Goal: Task Accomplishment & Management: Use online tool/utility

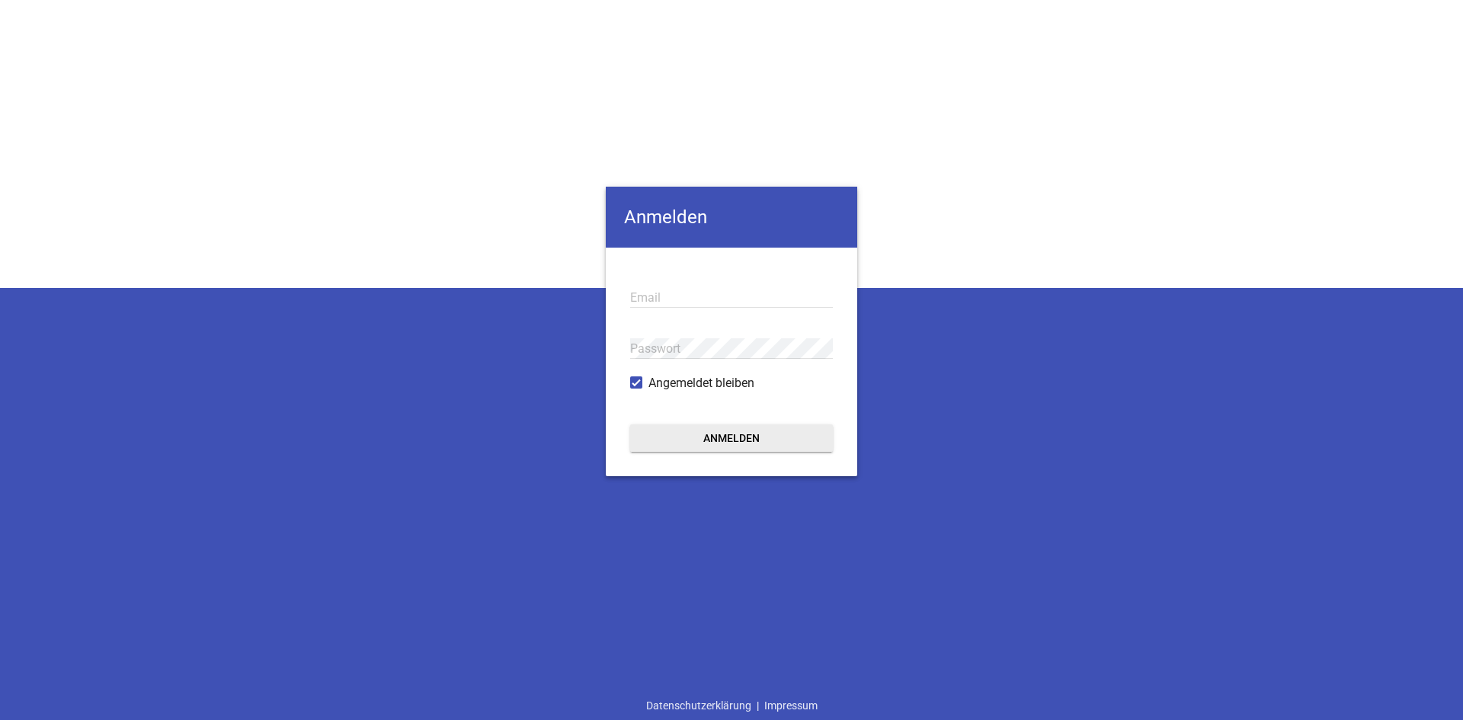
click at [702, 290] on div "Email" at bounding box center [731, 297] width 203 height 51
click at [665, 291] on input "email" at bounding box center [731, 297] width 203 height 21
click at [663, 288] on input "email" at bounding box center [731, 297] width 203 height 21
click at [658, 293] on input "email" at bounding box center [731, 297] width 203 height 21
click at [675, 303] on input "email" at bounding box center [731, 297] width 203 height 21
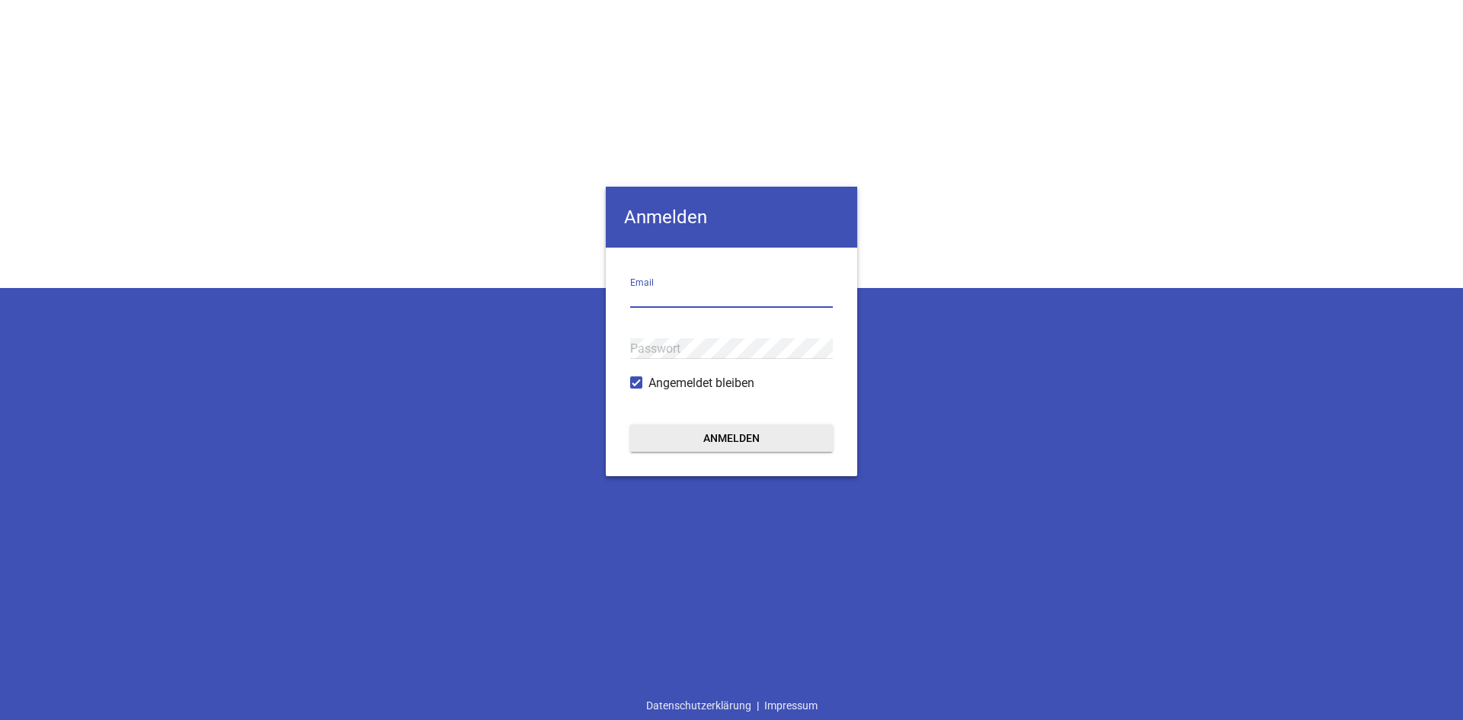
paste input "[EMAIL_ADDRESS][DOMAIN_NAME]"
type input "[EMAIL_ADDRESS][DOMAIN_NAME]"
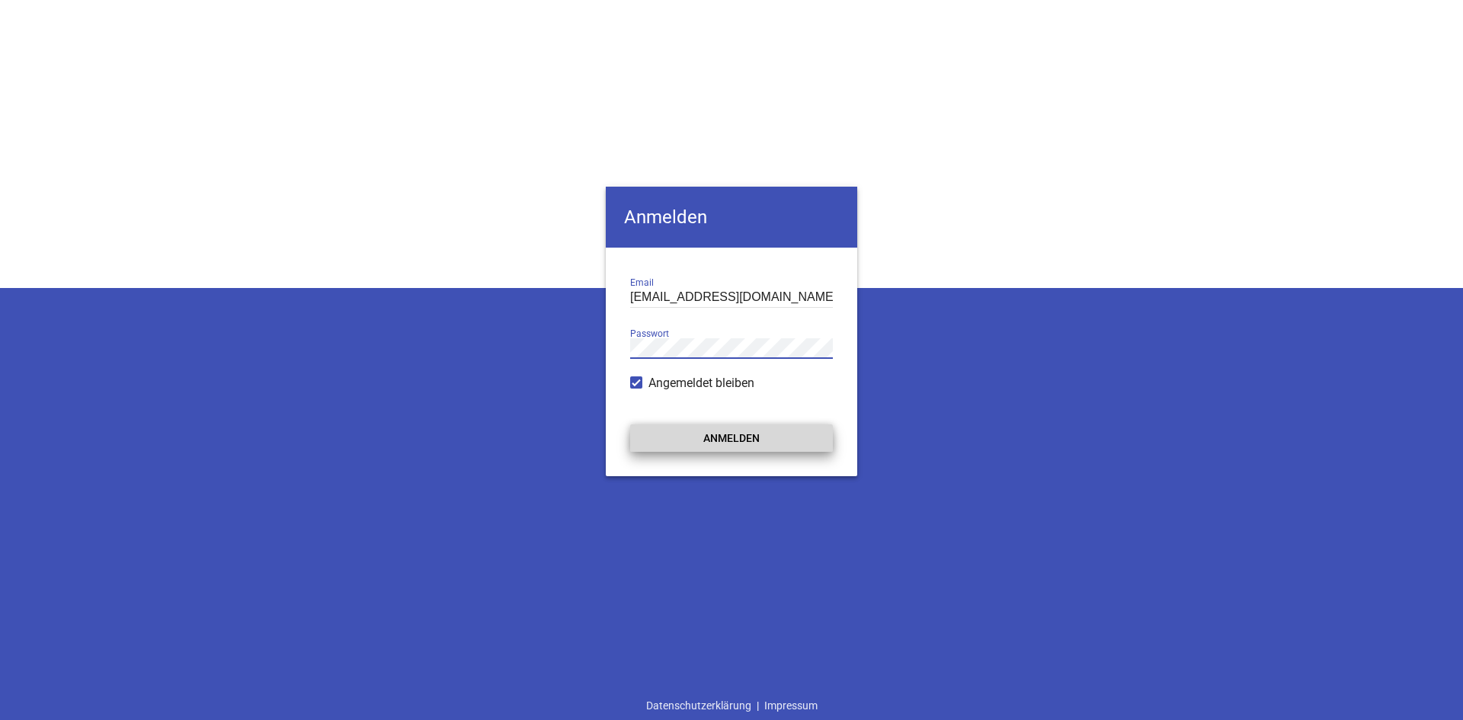
click at [764, 434] on button "Anmelden" at bounding box center [731, 438] width 203 height 27
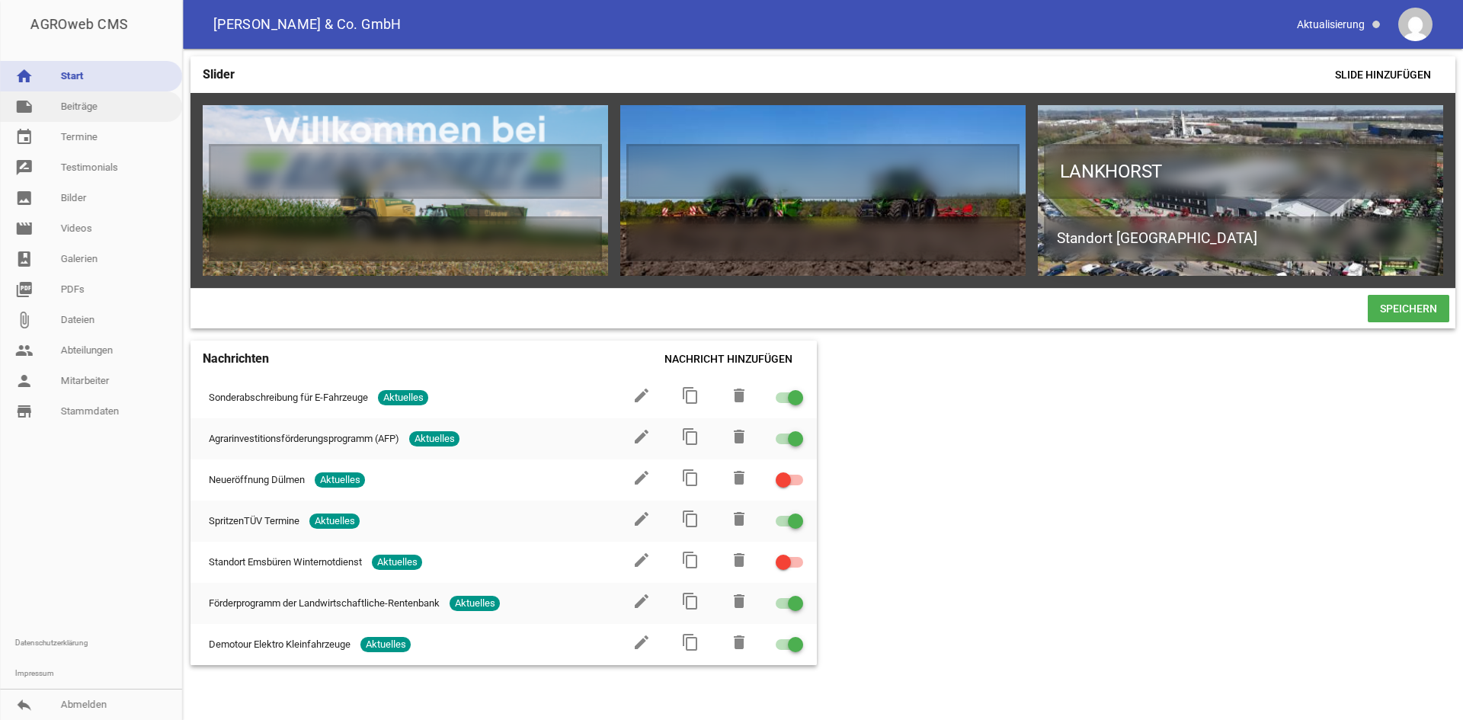
click at [85, 106] on link "note Beiträge" at bounding box center [91, 106] width 182 height 30
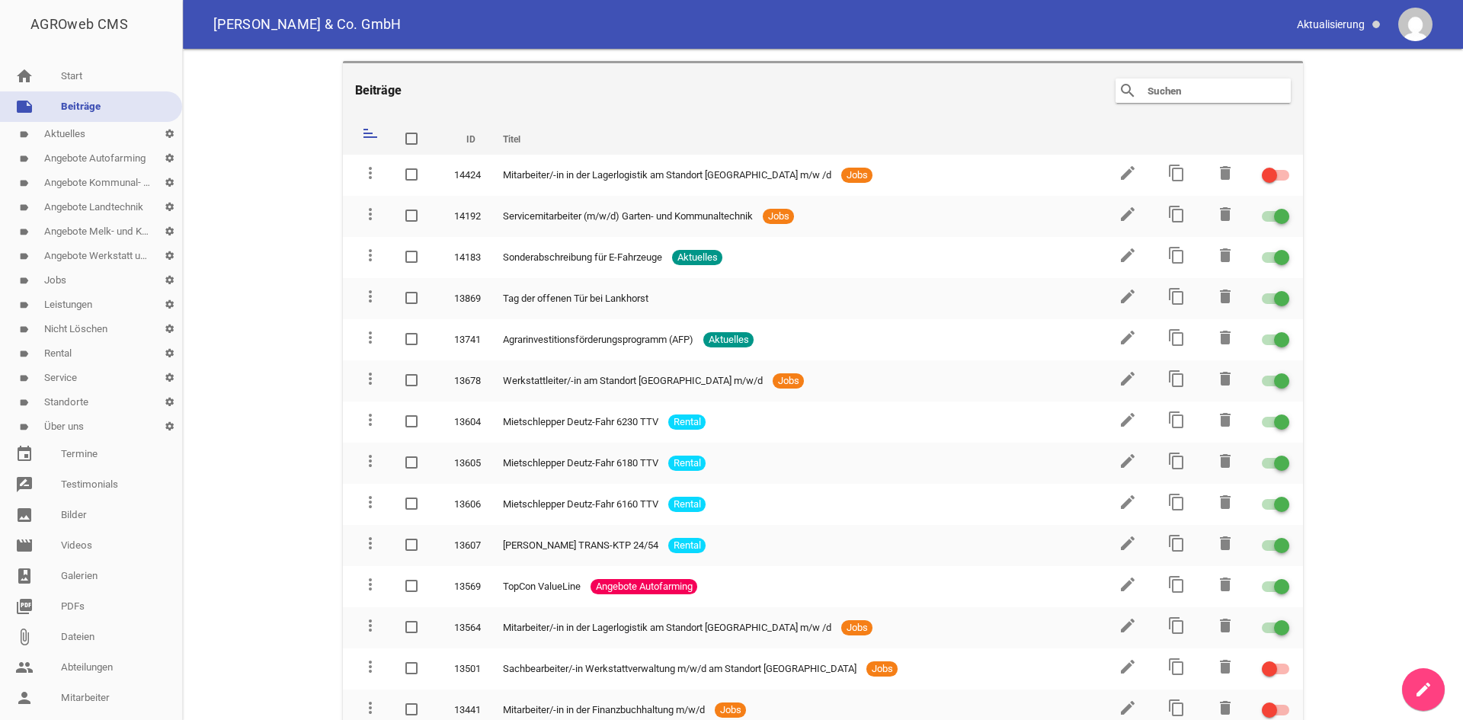
click at [62, 284] on link "label Jobs settings" at bounding box center [91, 280] width 182 height 24
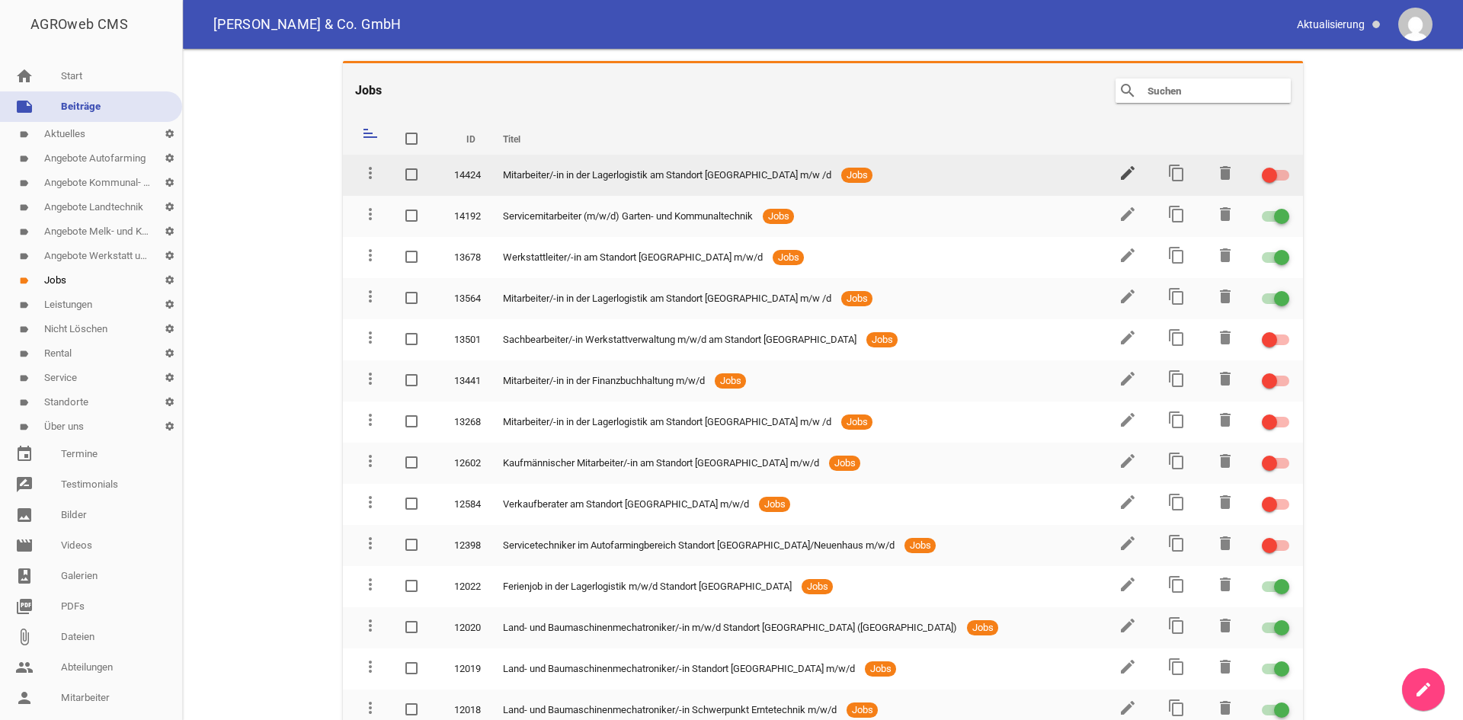
click at [1119, 178] on icon "edit" at bounding box center [1128, 173] width 18 height 18
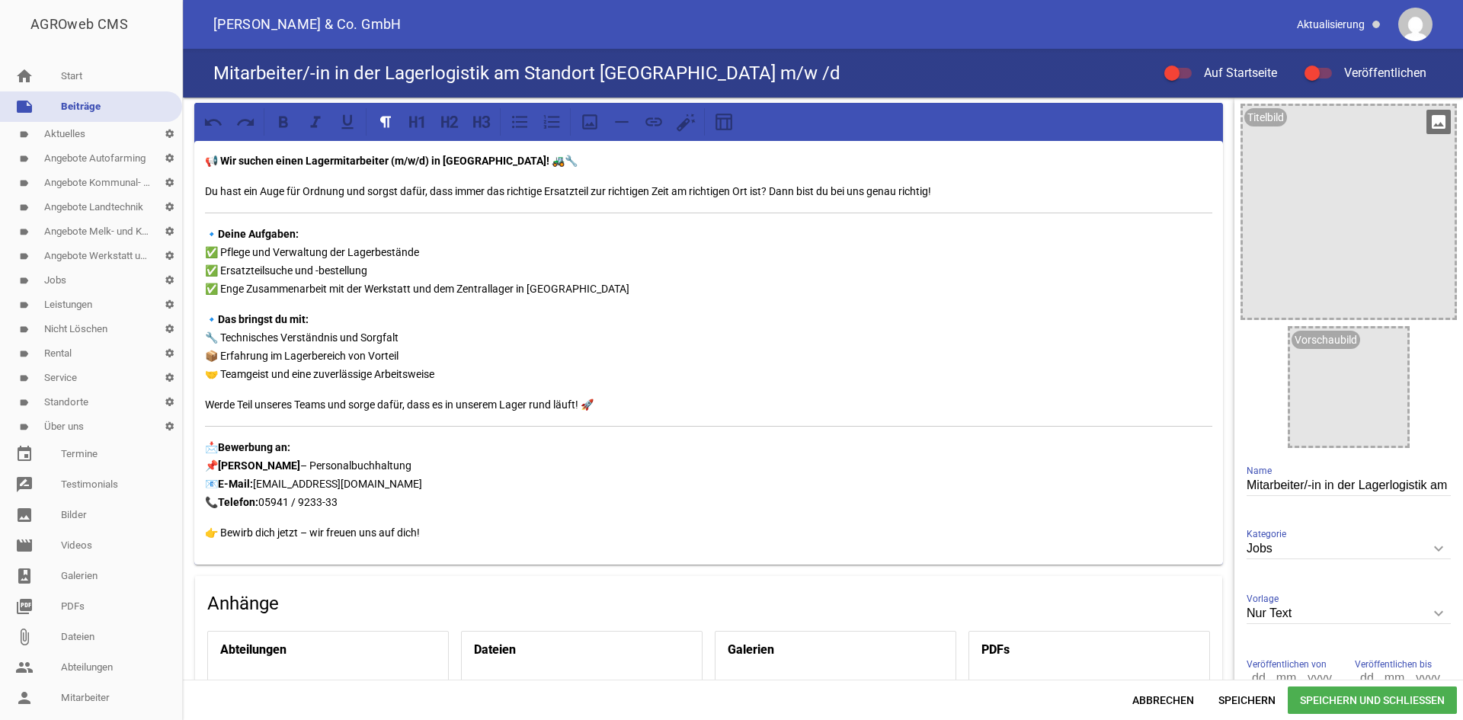
click at [1428, 125] on icon "image" at bounding box center [1439, 122] width 24 height 24
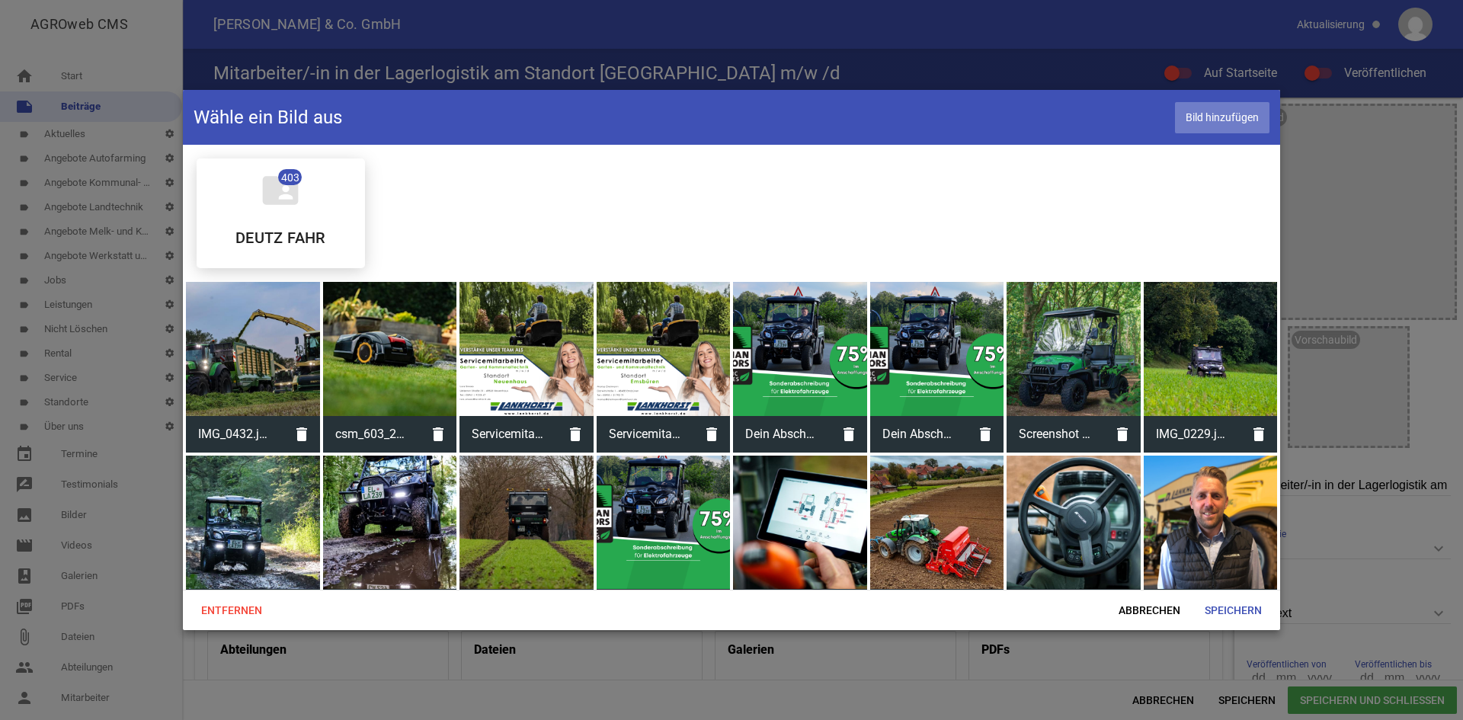
click at [1214, 114] on span "Bild hinzufügen" at bounding box center [1222, 117] width 95 height 31
